Goal: Find contact information: Find contact information

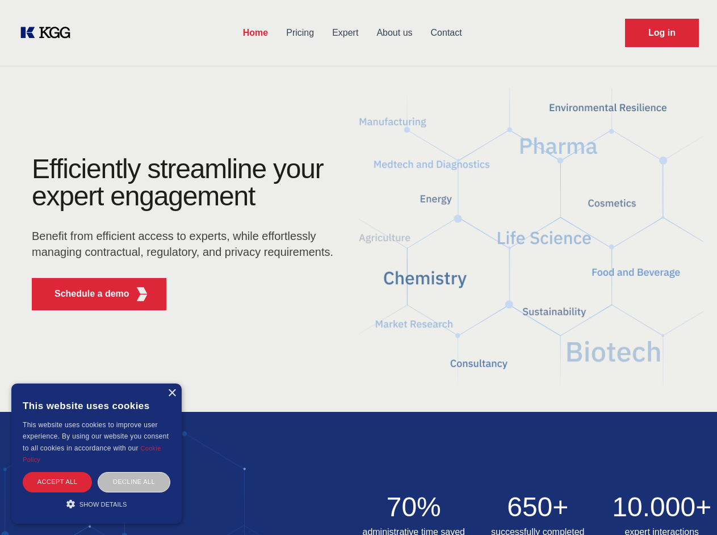
click at [358, 267] on div "Efficiently streamline your expert engagement Benefit from efficient access to …" at bounding box center [186, 237] width 345 height 164
click at [85, 294] on p "Schedule a demo" at bounding box center [91, 294] width 75 height 14
click at [171, 393] on div "× This website uses cookies This website uses cookies to improve user experienc…" at bounding box center [96, 454] width 170 height 140
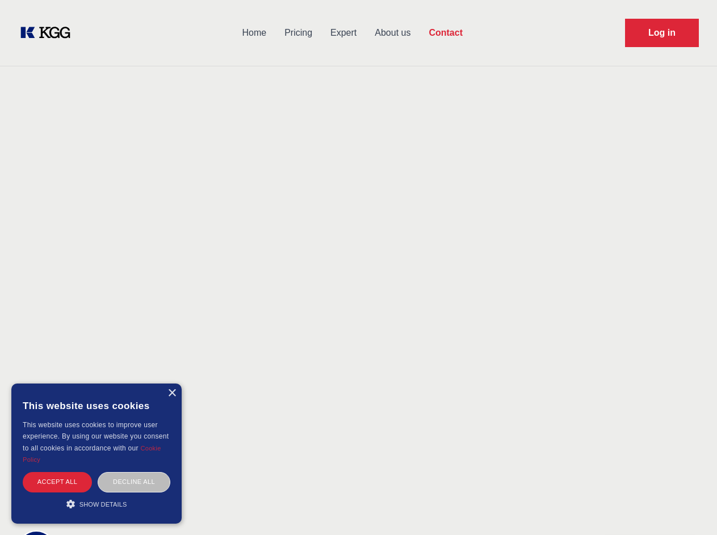
click at [57, 482] on div "Accept all" at bounding box center [57, 482] width 69 height 20
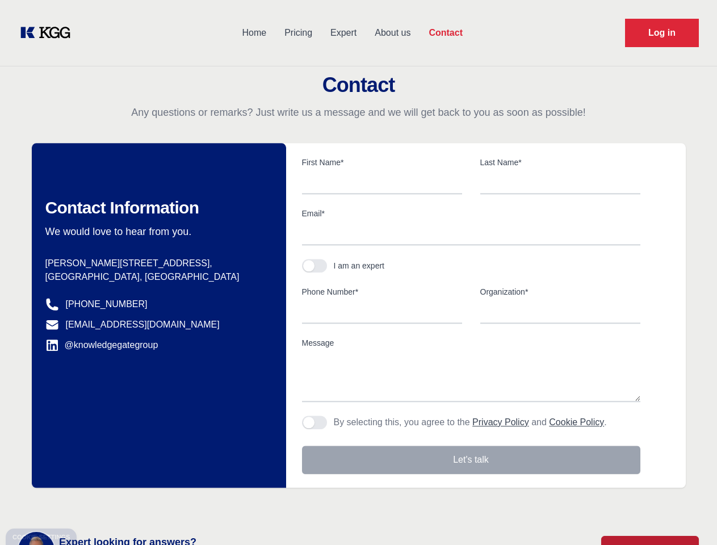
click at [134, 482] on body "Home Pricing Expert About us Contact Log in Contact Any questions or remarks? J…" at bounding box center [358, 498] width 717 height 997
click at [96, 504] on main "Contact Any questions or remarks? Just write us a message and we will get back …" at bounding box center [358, 295] width 717 height 591
